Goal: Check status: Check status

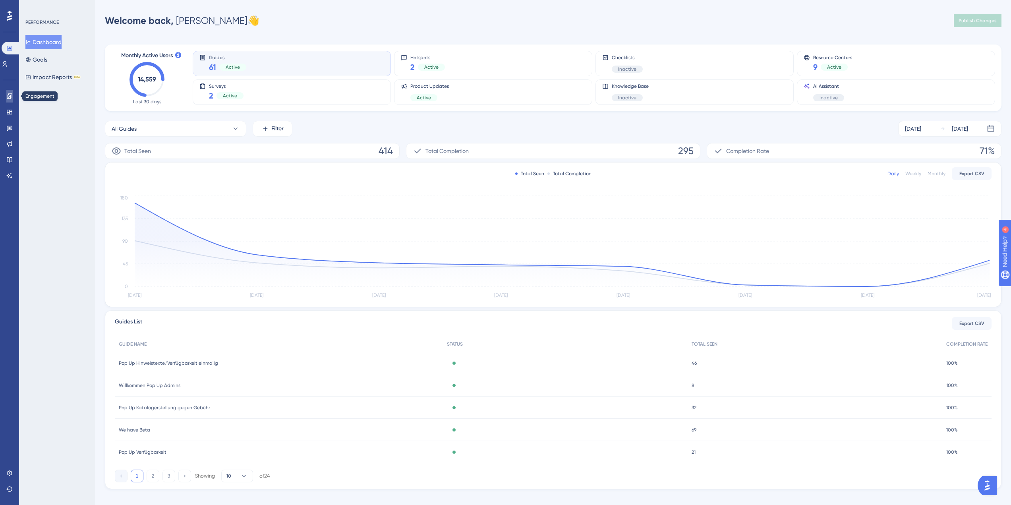
click at [6, 97] on link at bounding box center [9, 96] width 6 height 13
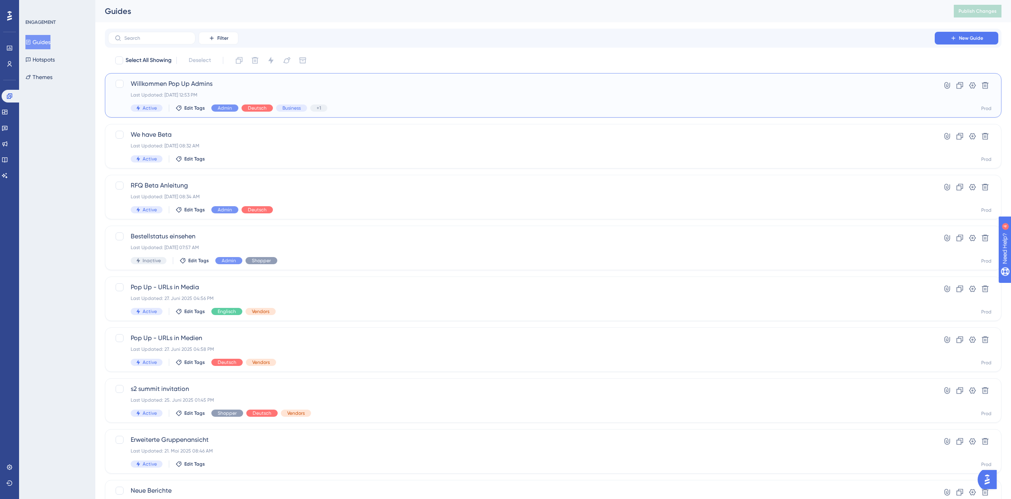
click at [171, 81] on span "Willkommen Pop Up Admins" at bounding box center [521, 84] width 781 height 10
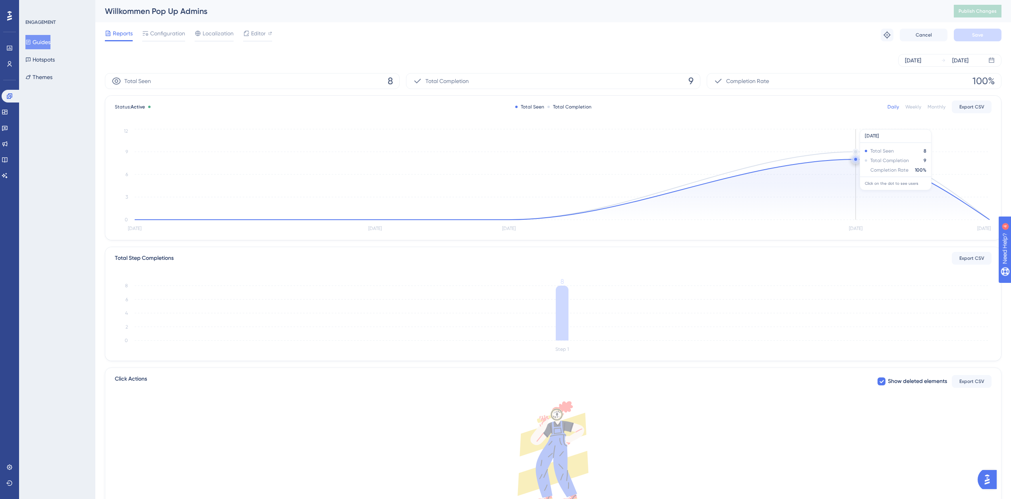
click at [853, 158] on circle at bounding box center [856, 159] width 6 height 6
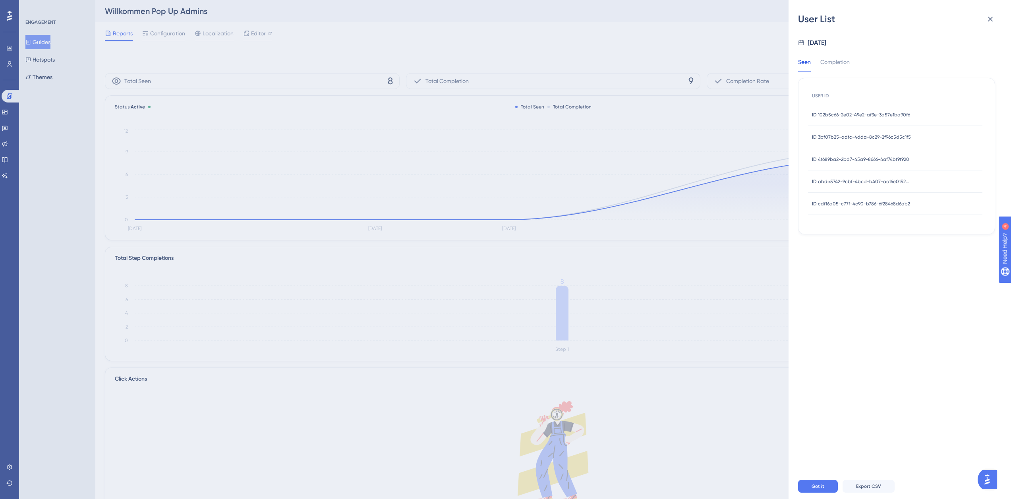
click at [845, 156] on span "ID 4f689ba2-2bd7-45a9-8666-4af74bf9f920" at bounding box center [860, 159] width 97 height 6
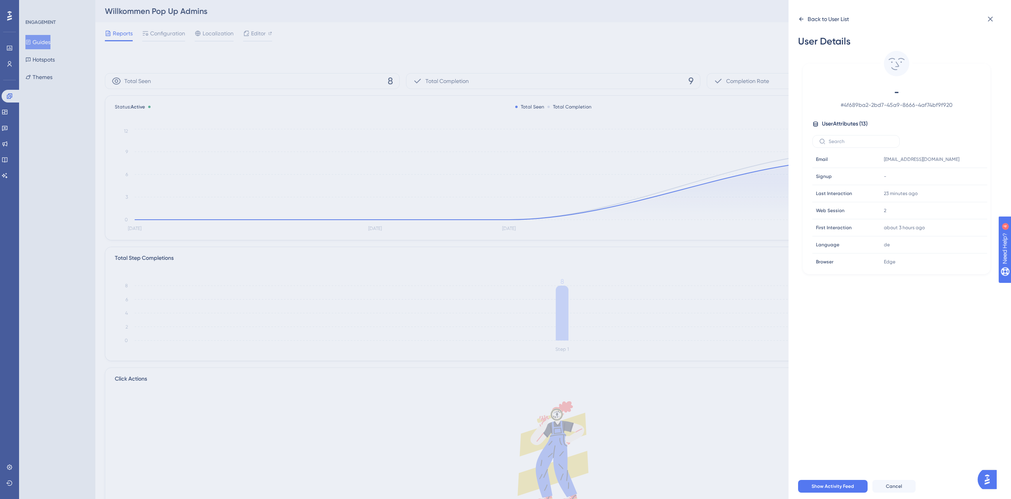
click at [827, 19] on div "Back to User List" at bounding box center [828, 19] width 41 height 10
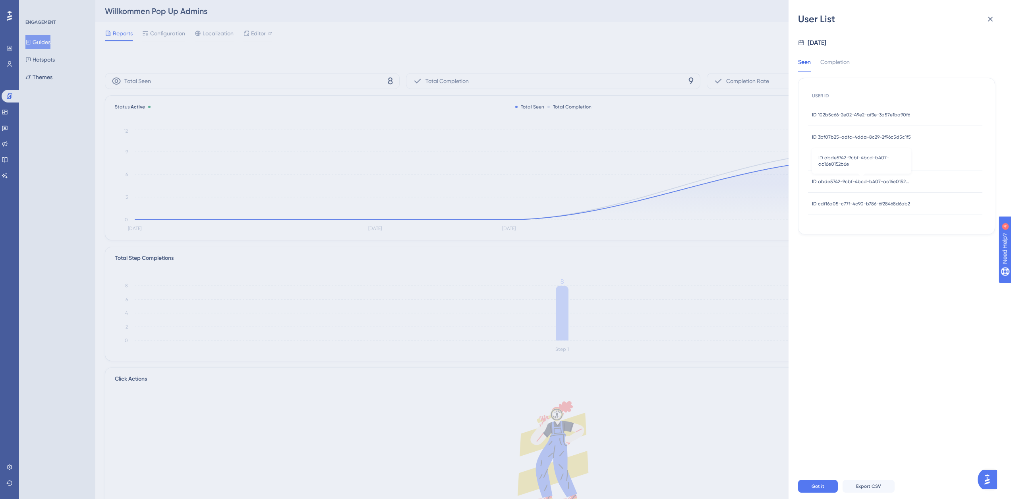
click at [857, 178] on span "ID abde5742-9cbf-4bcd-b407-ac16e0152b6e" at bounding box center [861, 181] width 99 height 6
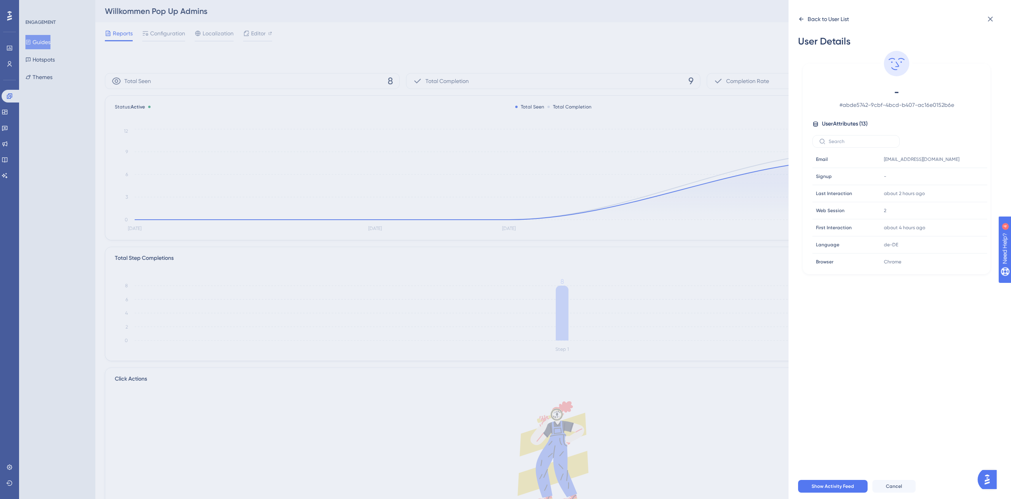
click at [815, 15] on div "Back to User List" at bounding box center [828, 19] width 41 height 10
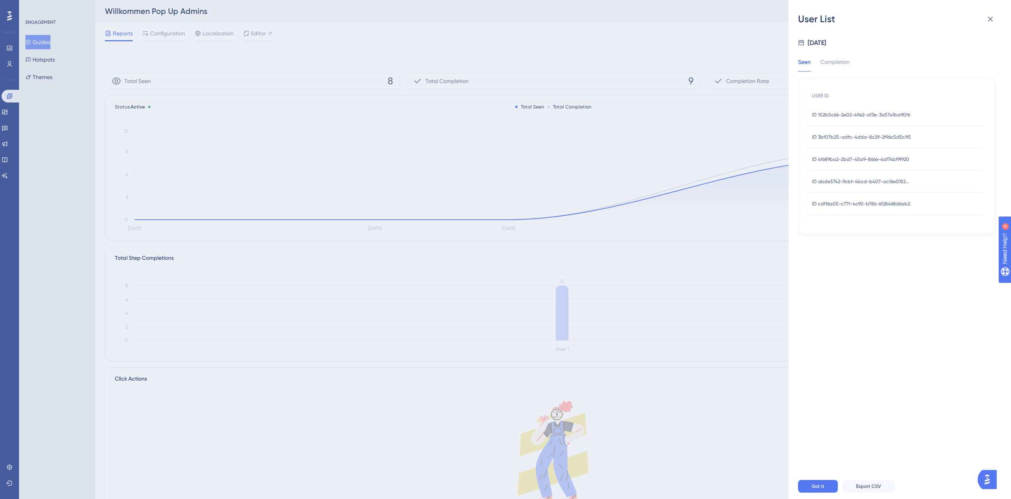
click at [842, 205] on span "ID cdf16a05-c77f-4c90-b786-6f28468d6ab2" at bounding box center [861, 204] width 98 height 6
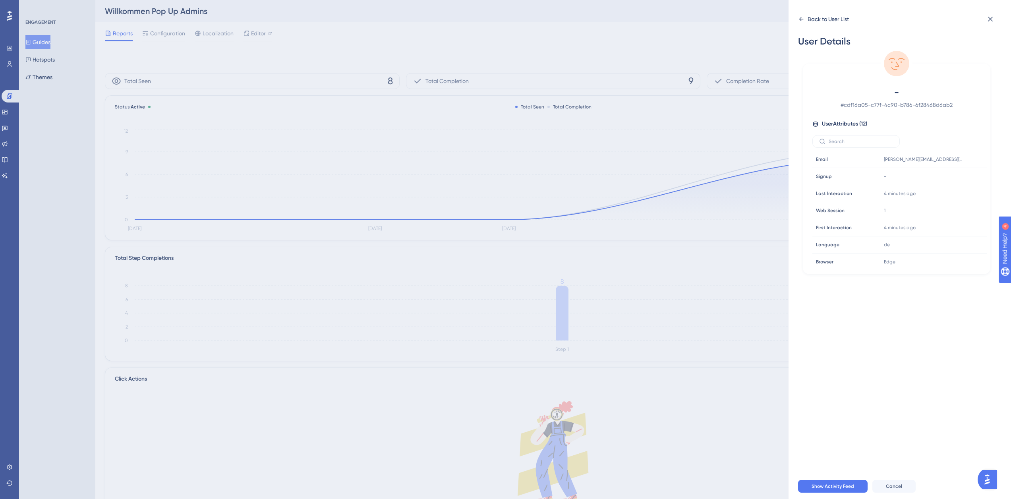
click at [818, 19] on div "Back to User List" at bounding box center [828, 19] width 41 height 10
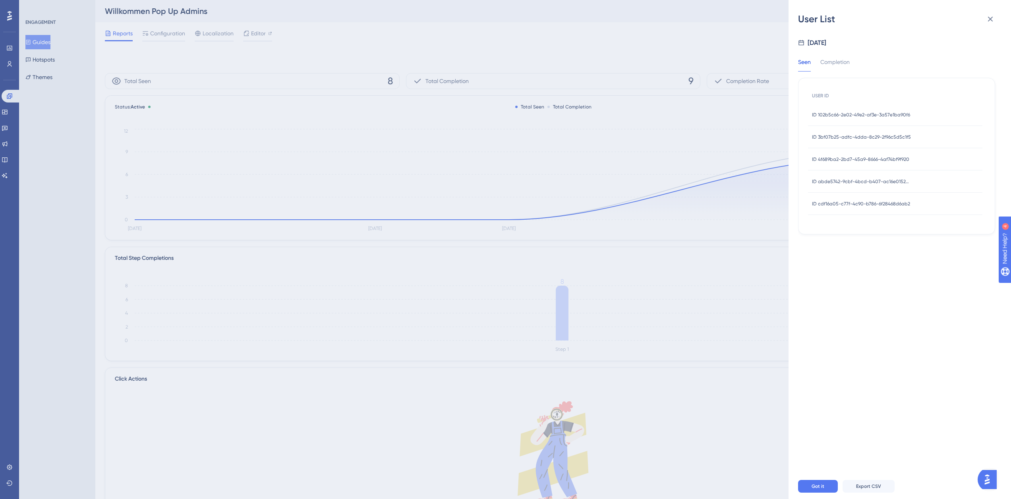
click at [836, 112] on span "ID 102b5c66-2e02-49e2-af3e-3a57e1ba90f6" at bounding box center [861, 115] width 98 height 6
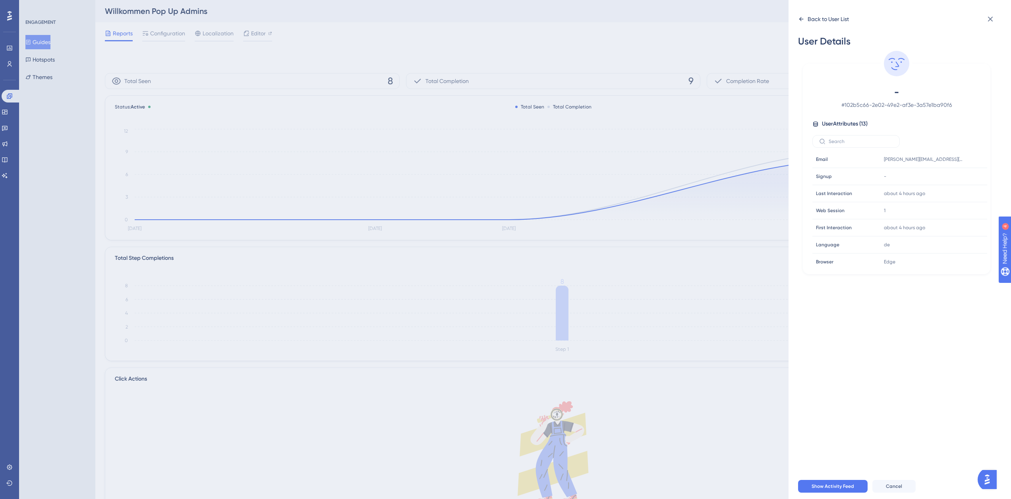
click at [820, 20] on div "Back to User List" at bounding box center [828, 19] width 41 height 10
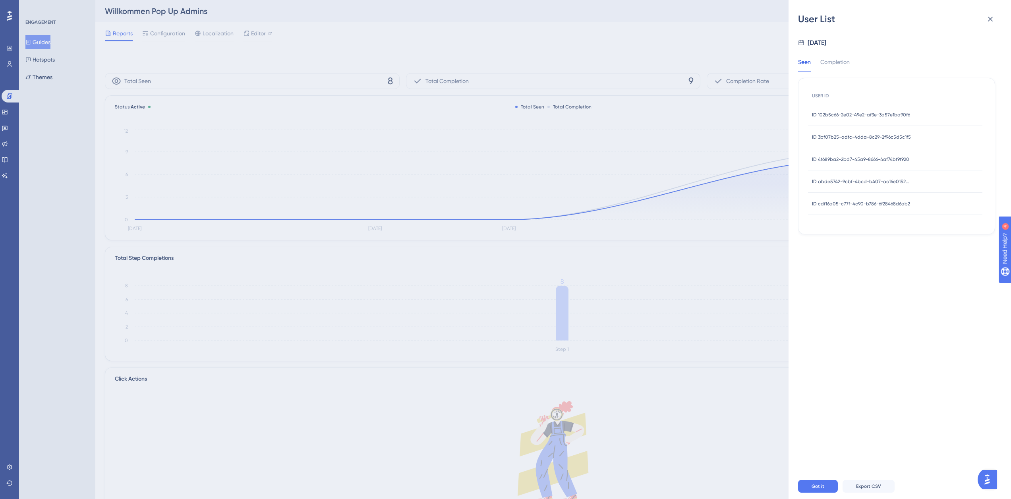
click at [841, 143] on div "ID 3bf07b25-adfc-4dda-8c29-2f96c5d5c1f5 ID 3bf07b25-adfc-4dda-8c29-2f96c5d5c1f5" at bounding box center [861, 137] width 99 height 22
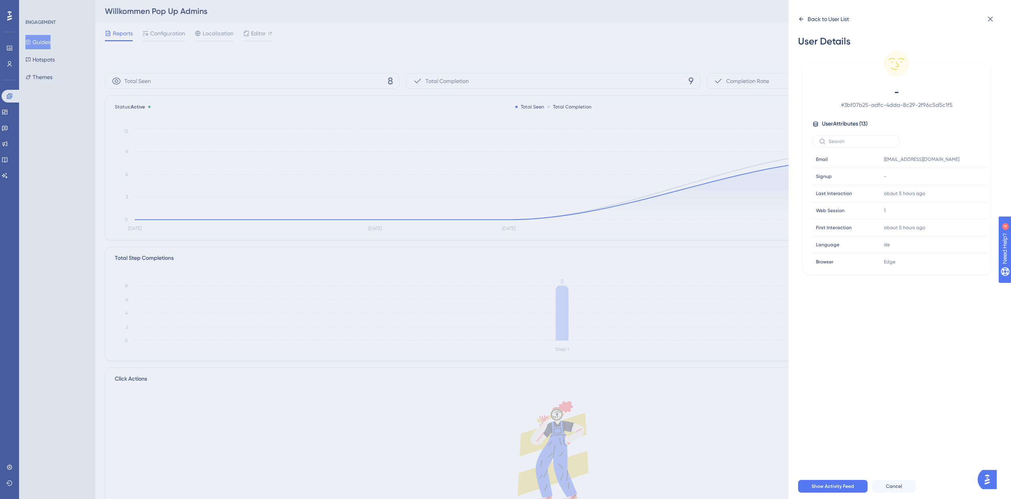
click at [801, 19] on icon at bounding box center [801, 19] width 6 height 6
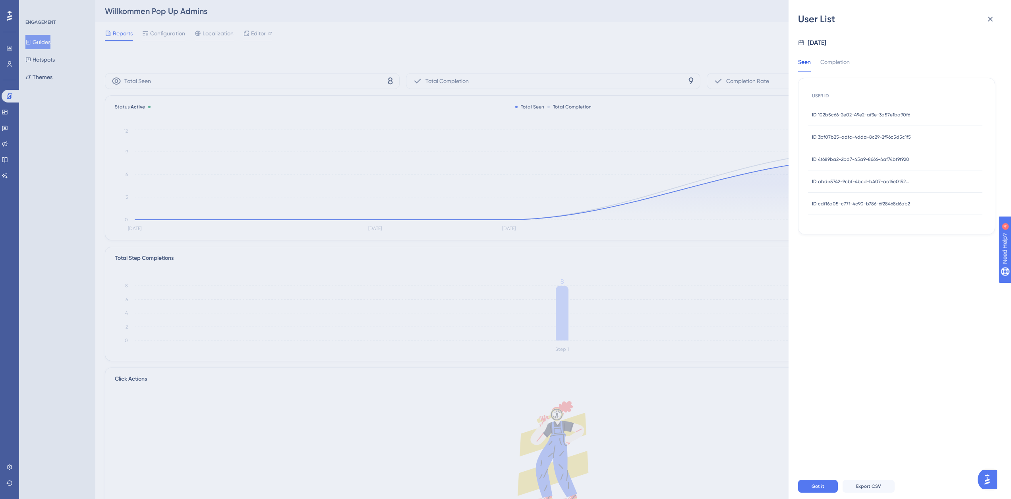
click at [847, 183] on span "ID abde5742-9cbf-4bcd-b407-ac16e0152b6e" at bounding box center [861, 181] width 99 height 6
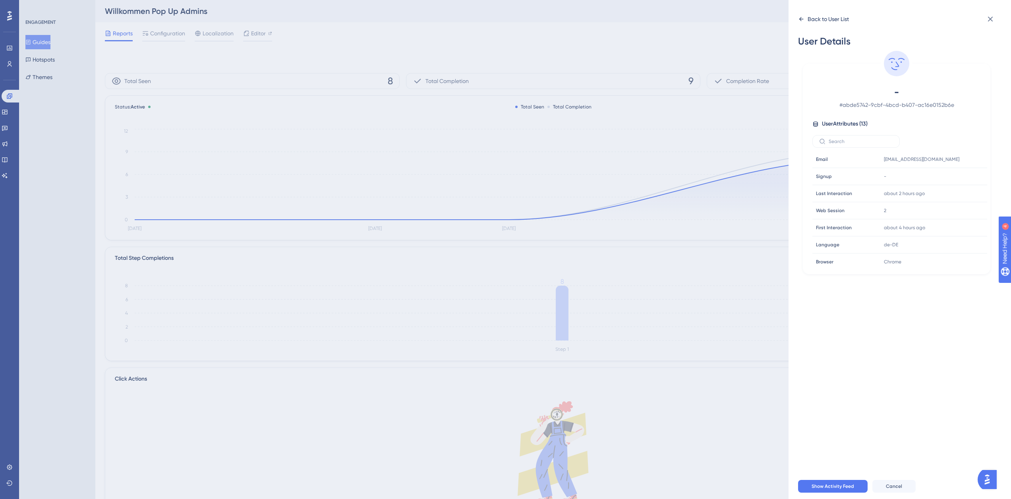
click at [807, 17] on div "Back to User List" at bounding box center [823, 19] width 51 height 13
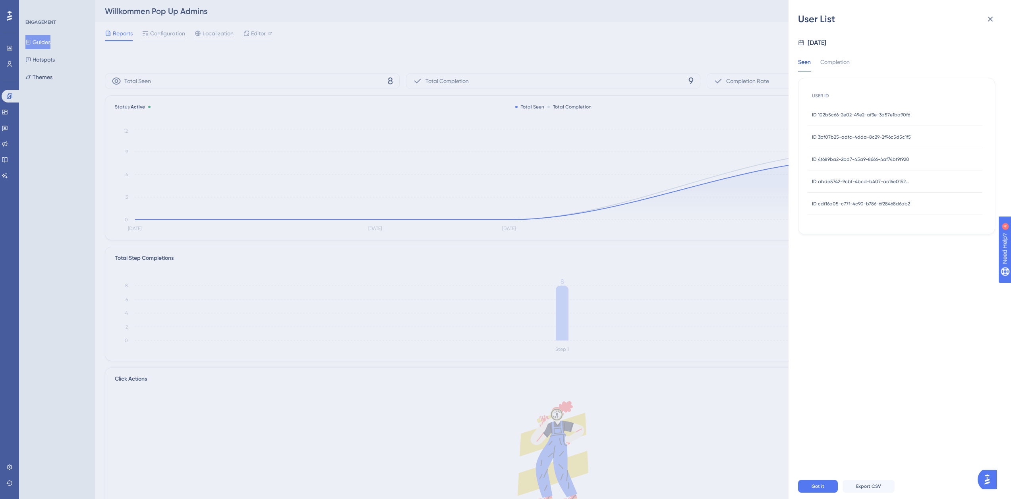
click at [885, 208] on div "ID cdf16a05-c77f-4c90-b786-6f28468d6ab2 ID cdf16a05-c77f-4c90-b786-6f28468d6ab2" at bounding box center [861, 204] width 98 height 22
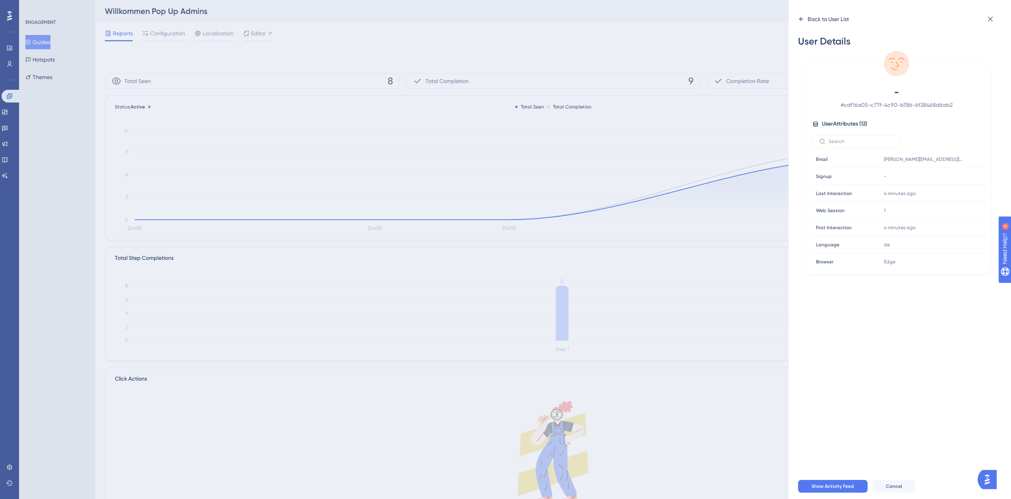
click at [816, 21] on div "Back to User List" at bounding box center [828, 19] width 41 height 10
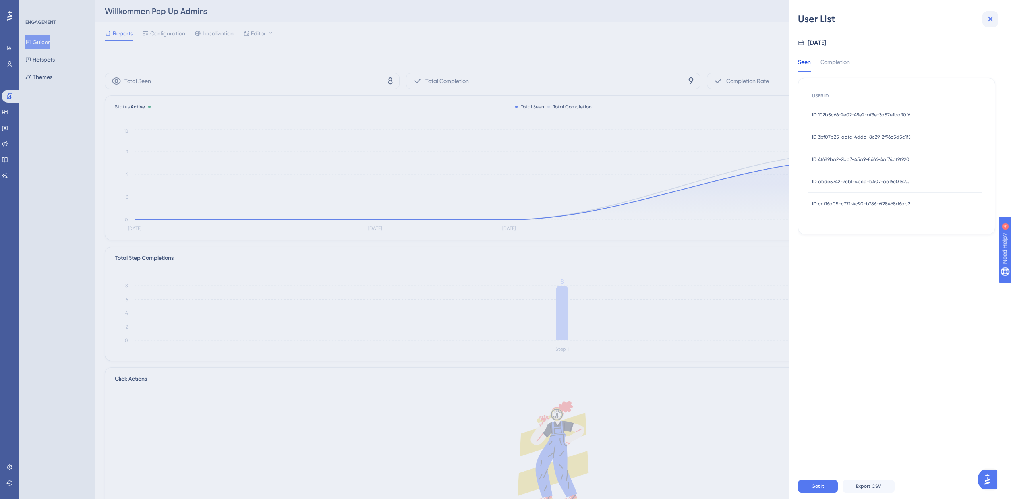
click at [996, 24] on button at bounding box center [991, 19] width 16 height 16
